Goal: Task Accomplishment & Management: Complete application form

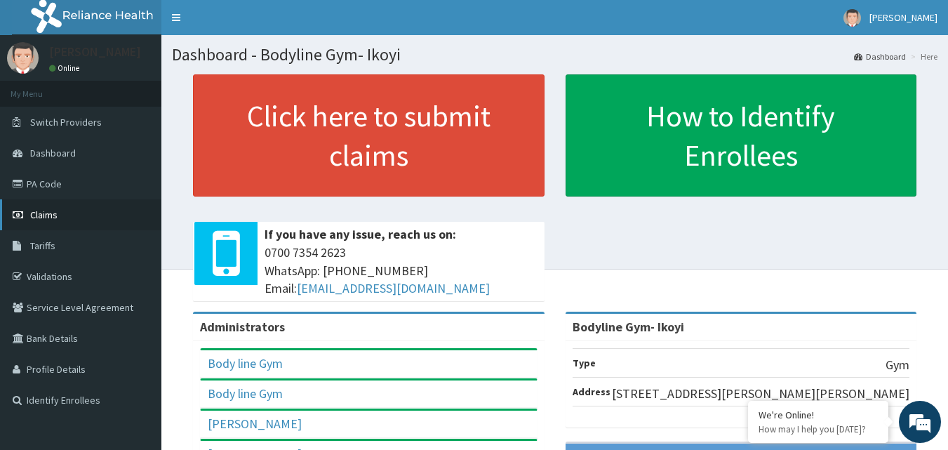
click at [50, 212] on span "Claims" at bounding box center [43, 215] width 27 height 13
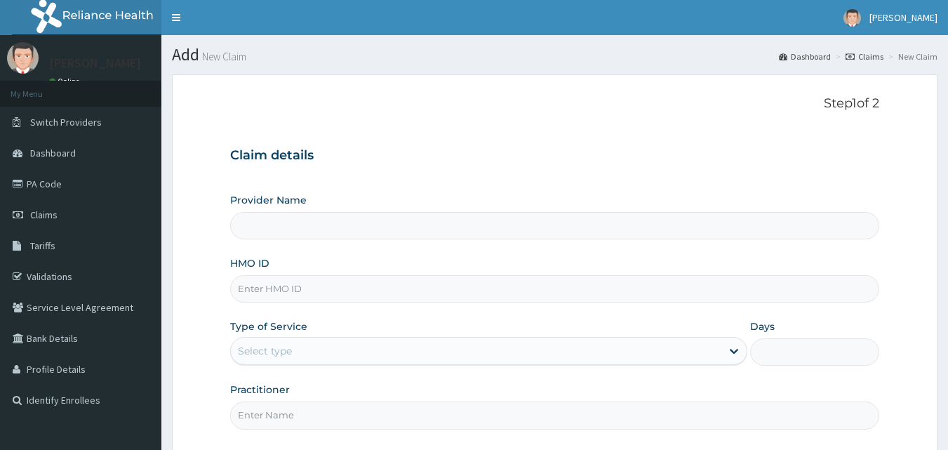
type input "Bodyline Gym- Ikoyi"
type input "1"
